Goal: Transaction & Acquisition: Book appointment/travel/reservation

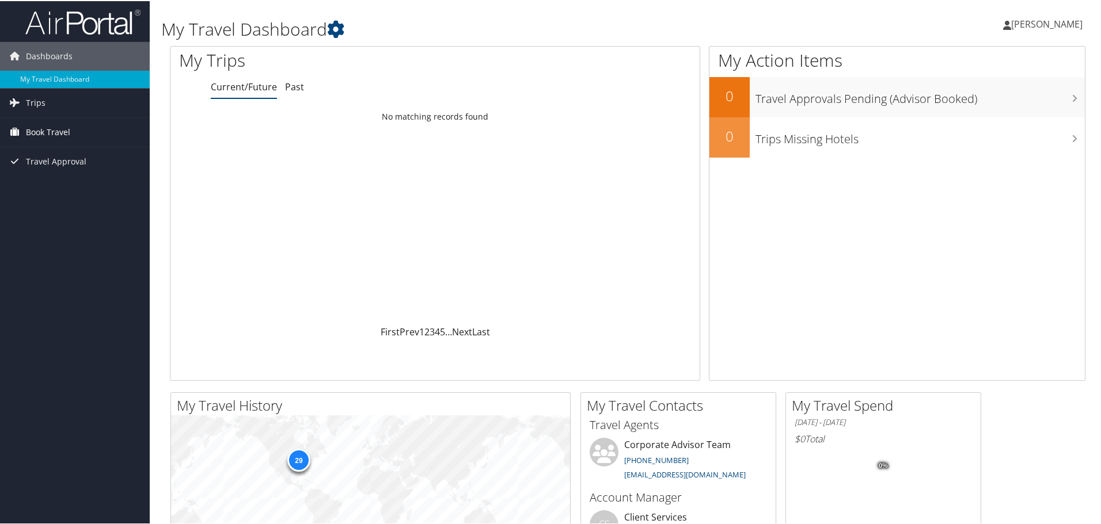
click at [21, 130] on icon at bounding box center [14, 130] width 17 height 17
click at [37, 185] on link "Book/Manage Online Trips" at bounding box center [75, 188] width 150 height 17
